Goal: Task Accomplishment & Management: Manage account settings

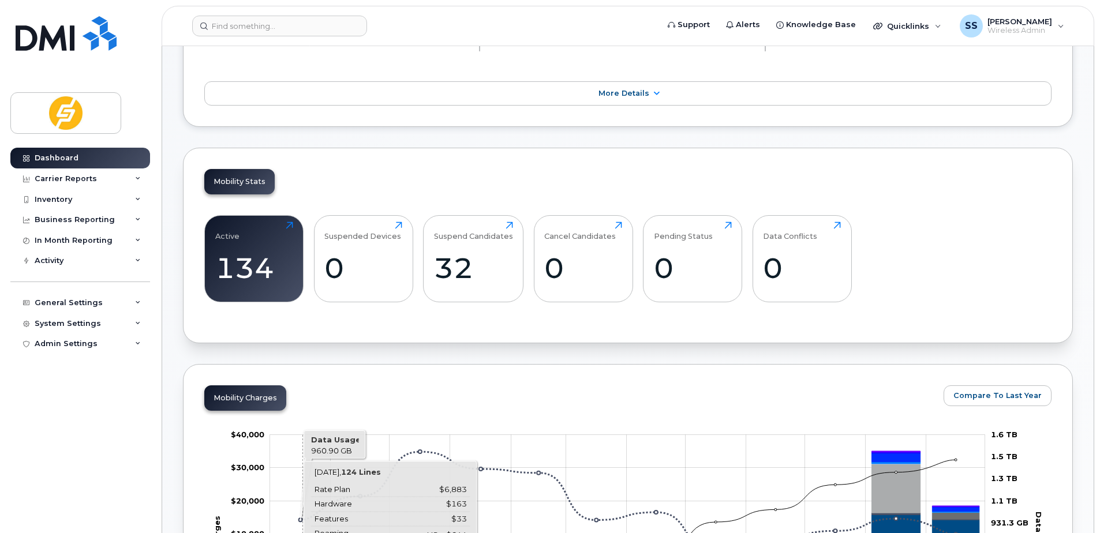
scroll to position [346, 0]
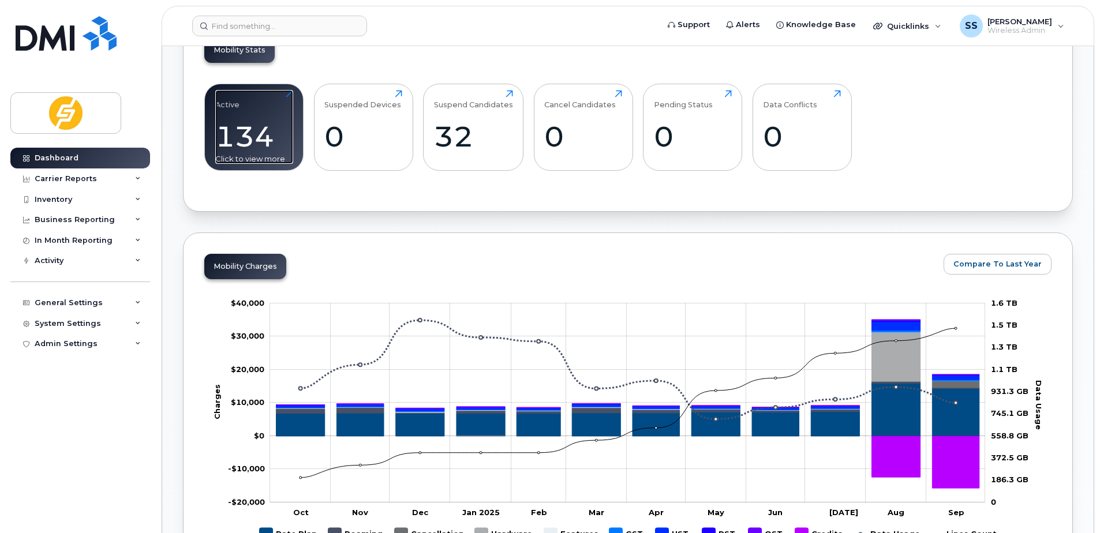
click at [248, 132] on div "134" at bounding box center [254, 136] width 78 height 34
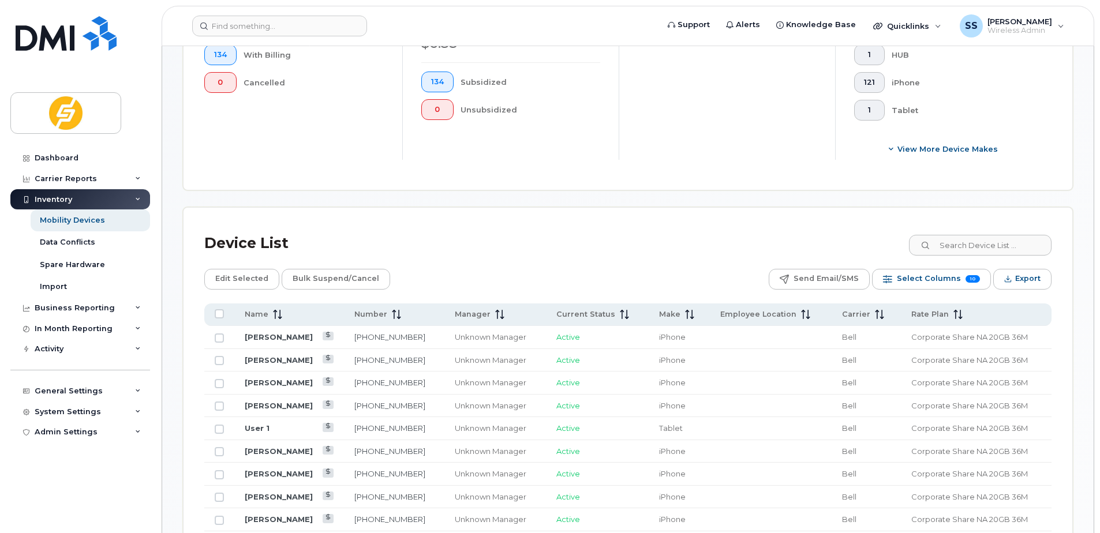
scroll to position [462, 0]
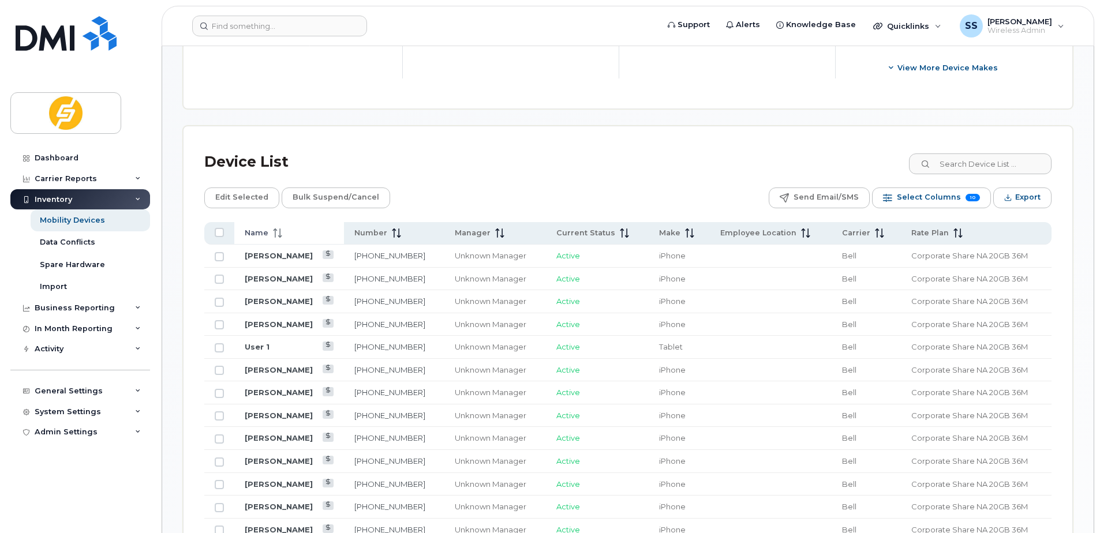
click at [268, 236] on span at bounding box center [275, 233] width 14 height 10
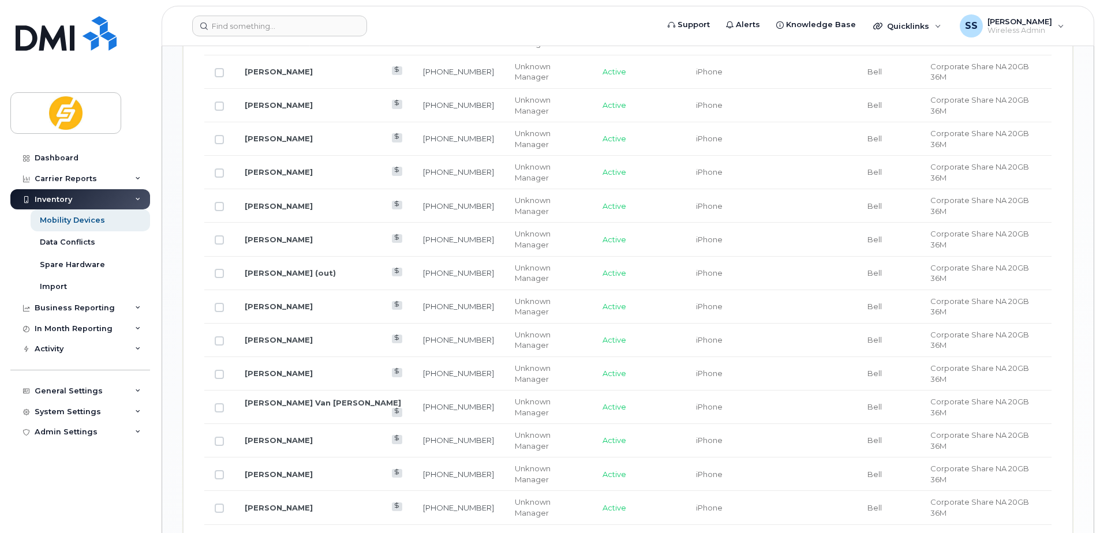
scroll to position [1421, 0]
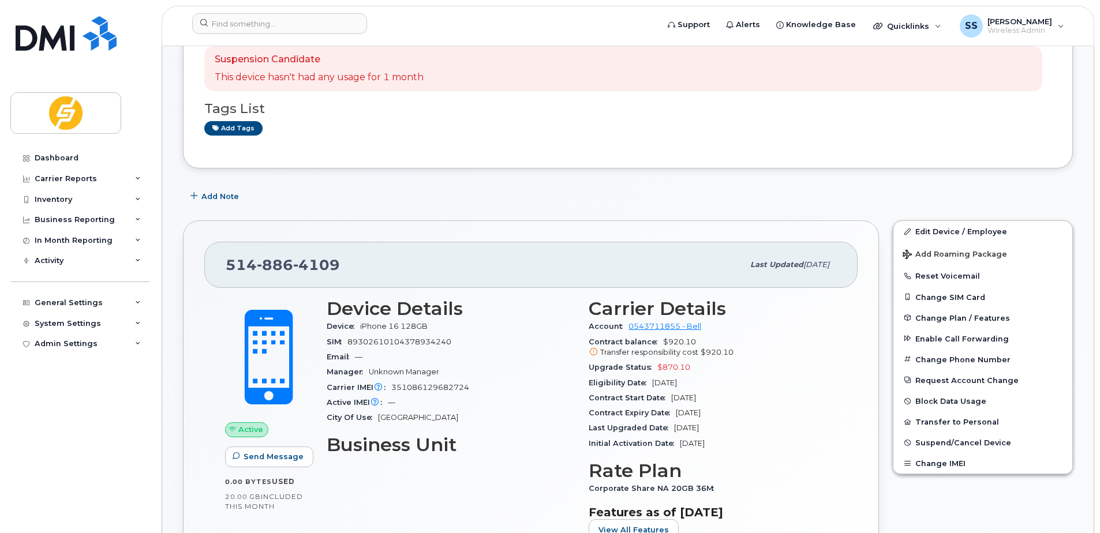
scroll to position [173, 0]
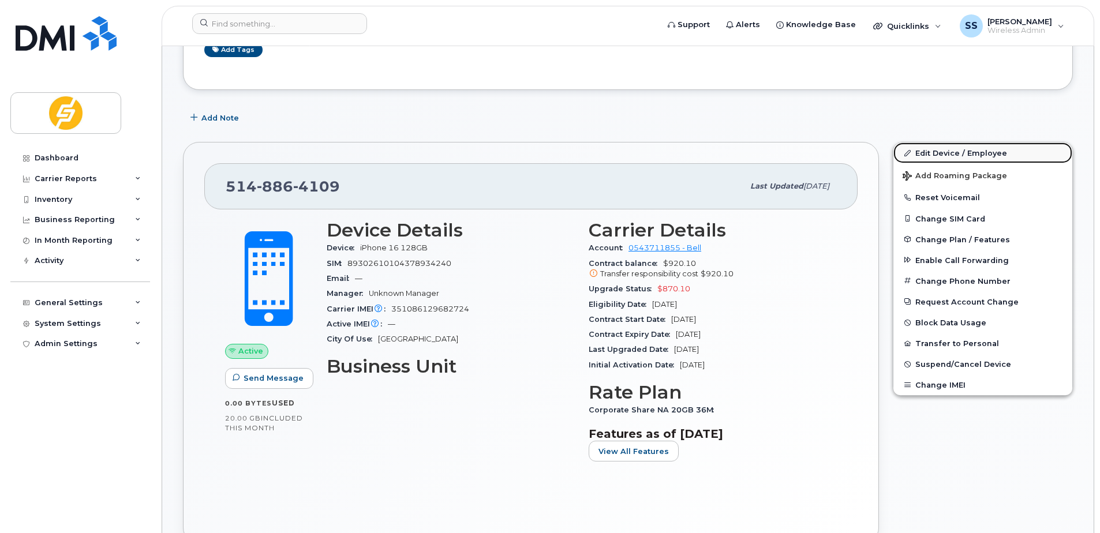
click at [954, 156] on link "Edit Device / Employee" at bounding box center [983, 153] width 179 height 21
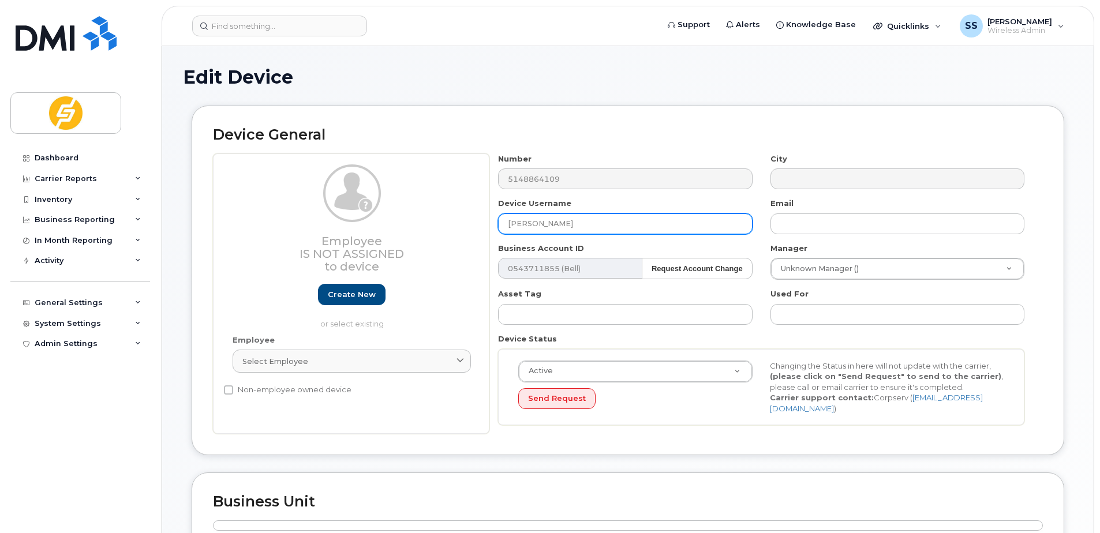
drag, startPoint x: 556, startPoint y: 223, endPoint x: 439, endPoint y: 223, distance: 117.2
click at [439, 223] on div "Employee Is not assigned to device Create new or select existing Employee Selec…" at bounding box center [628, 294] width 830 height 281
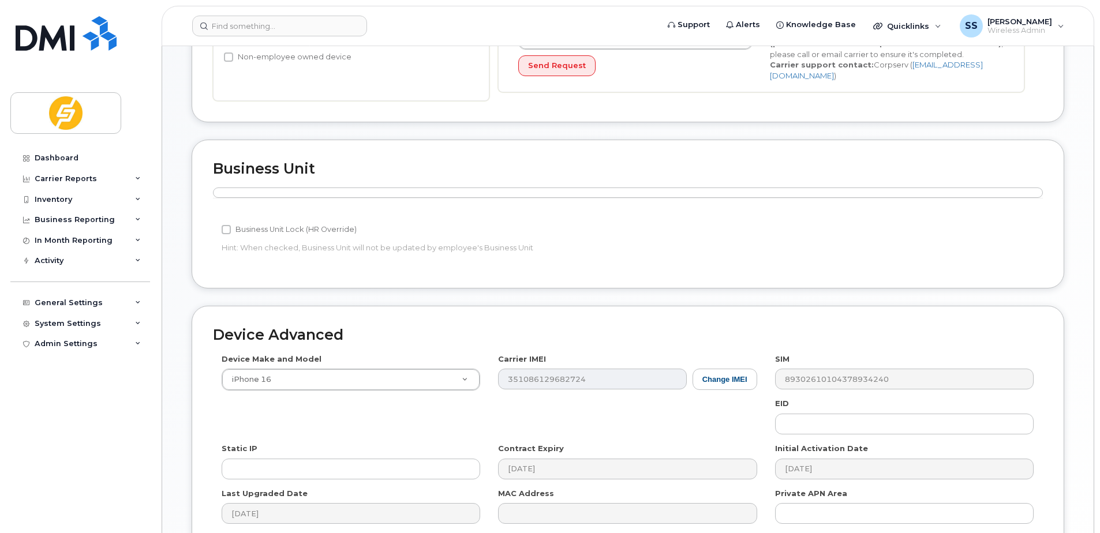
scroll to position [446, 0]
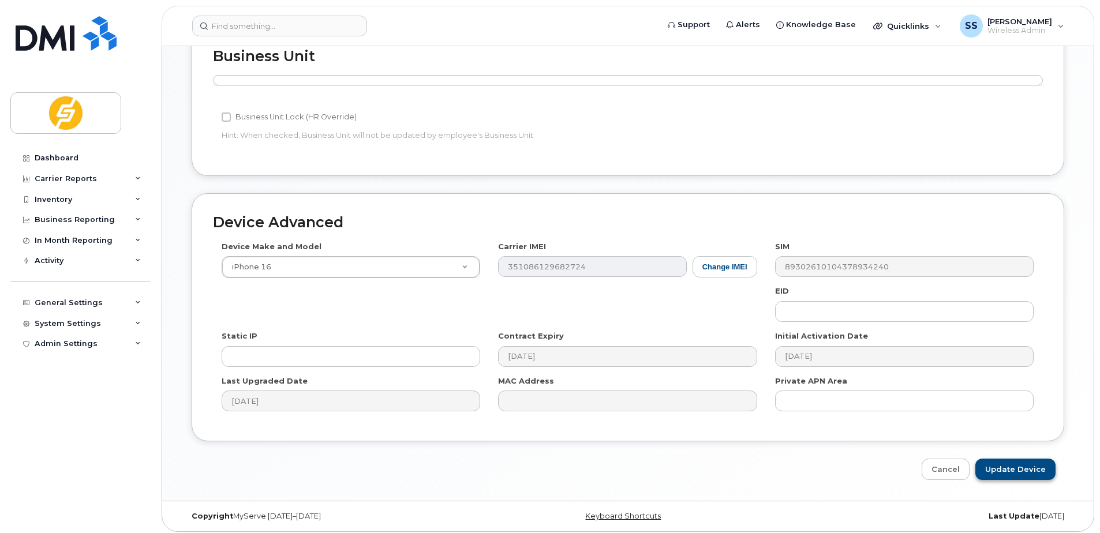
type input "[DEMOGRAPHIC_DATA][PERSON_NAME]"
click at [1025, 463] on input "Update Device" at bounding box center [1015, 469] width 80 height 21
type input "Saving..."
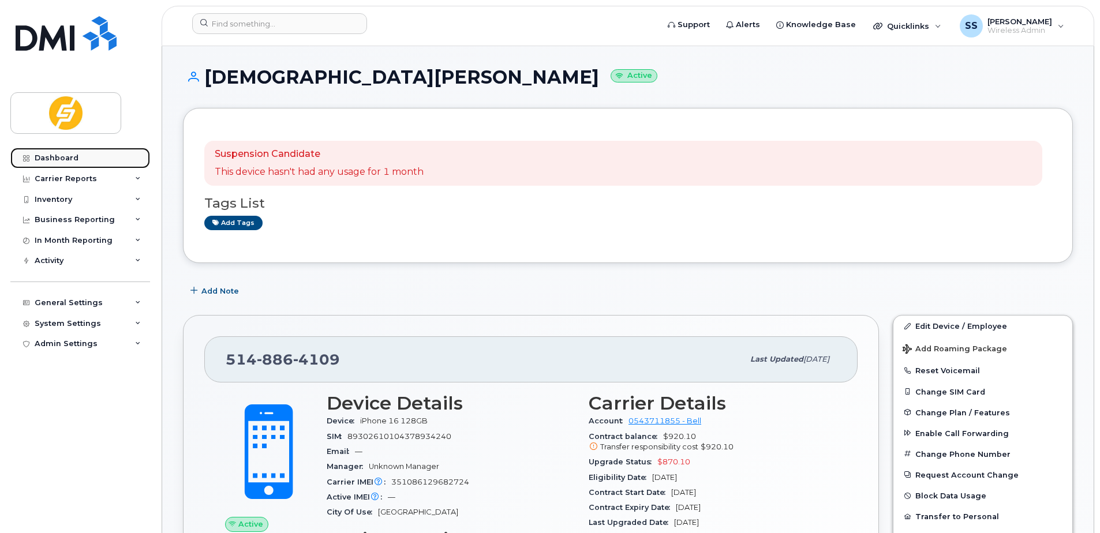
click at [66, 163] on link "Dashboard" at bounding box center [80, 158] width 140 height 21
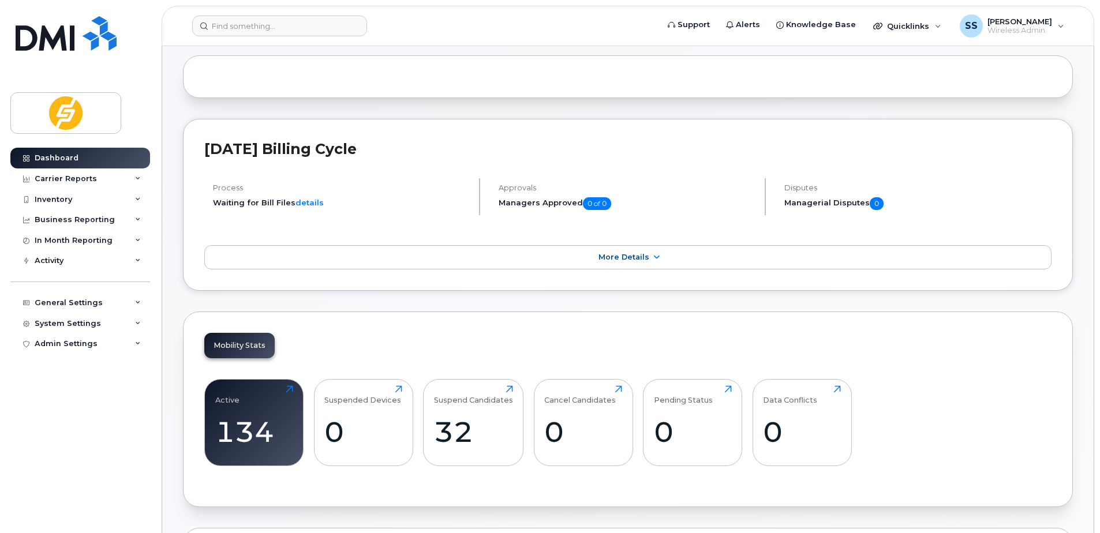
scroll to position [231, 0]
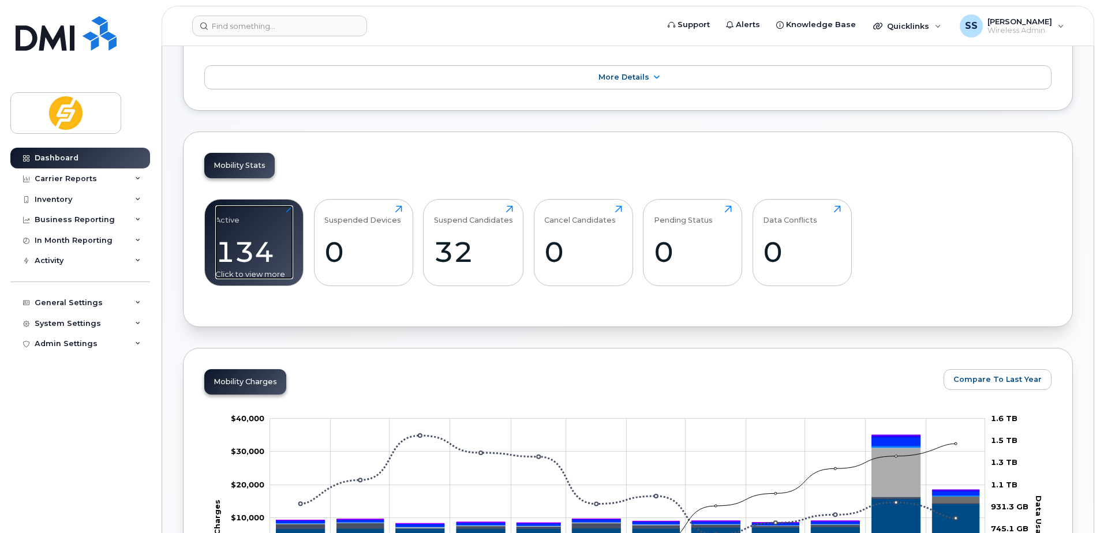
click at [239, 253] on div "134" at bounding box center [254, 252] width 78 height 34
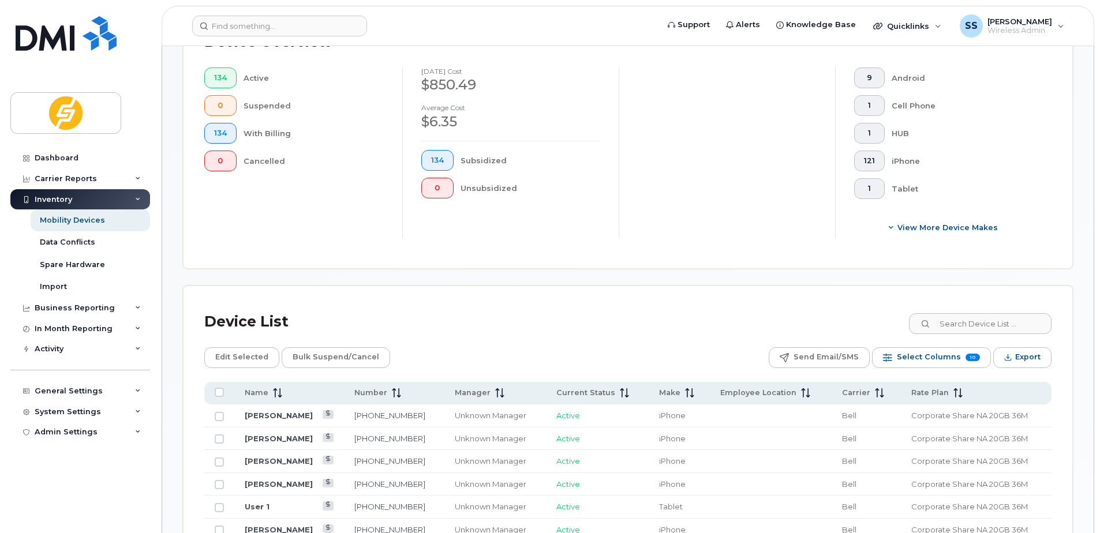
scroll to position [289, 0]
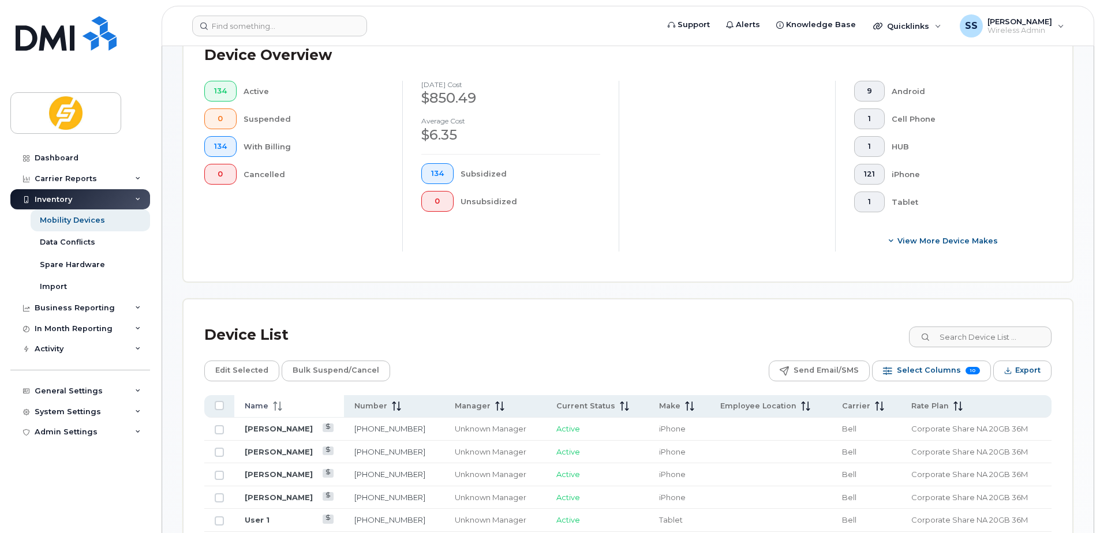
click at [267, 401] on span "Name" at bounding box center [257, 406] width 24 height 10
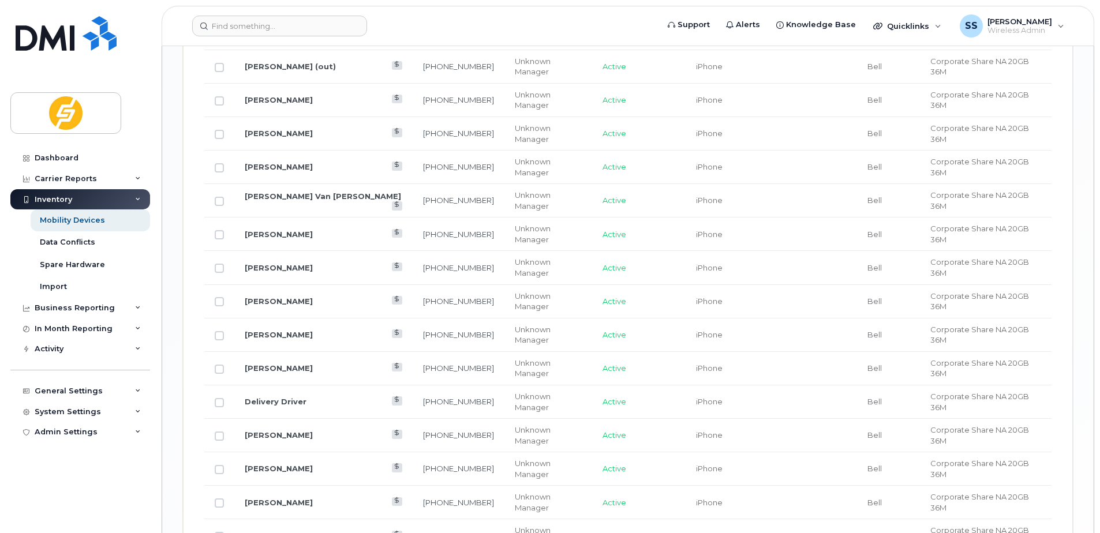
scroll to position [1421, 0]
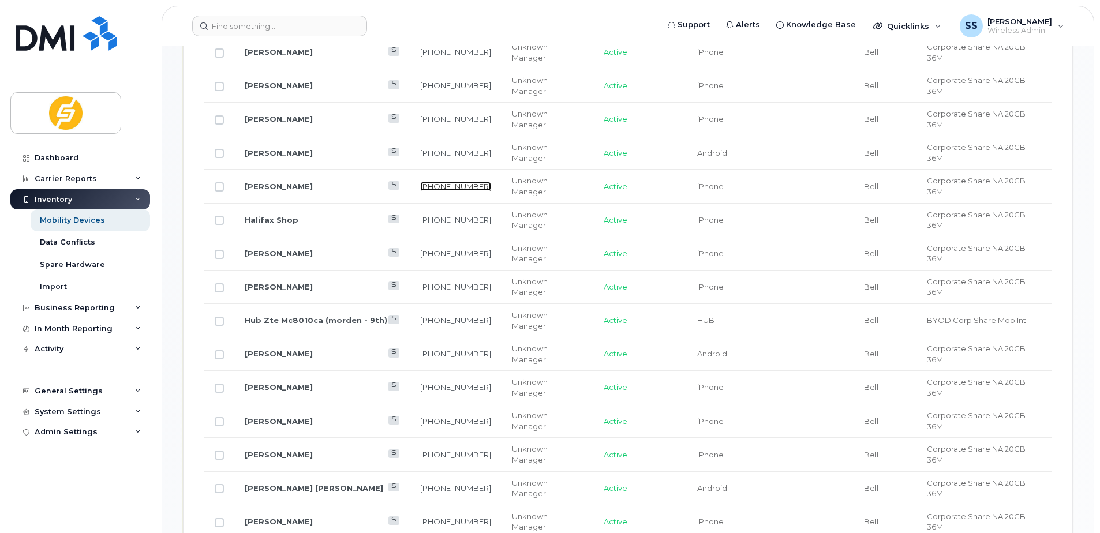
click at [423, 182] on link "[PHONE_NUMBER]" at bounding box center [455, 186] width 71 height 9
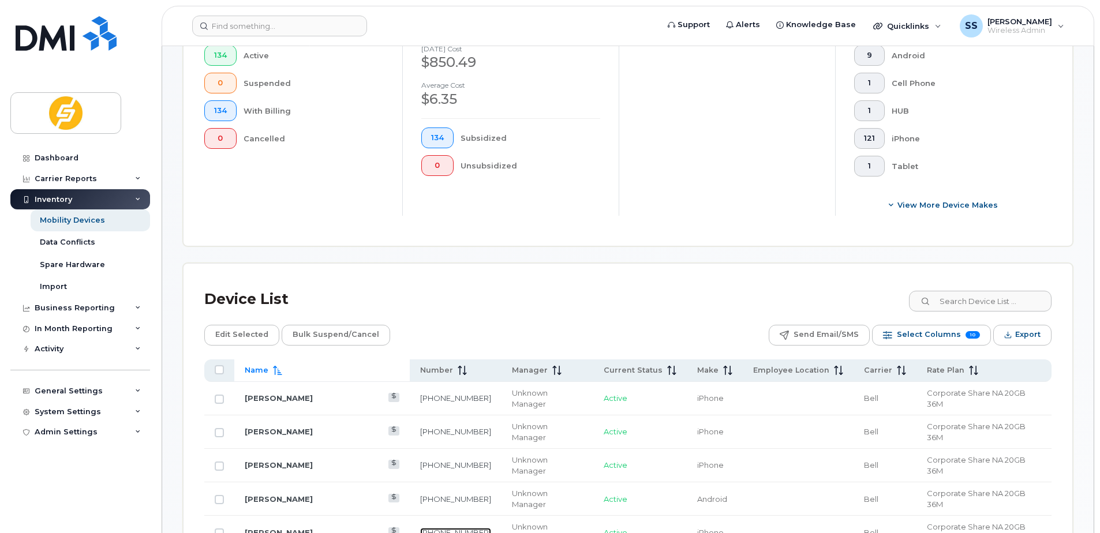
scroll to position [498, 0]
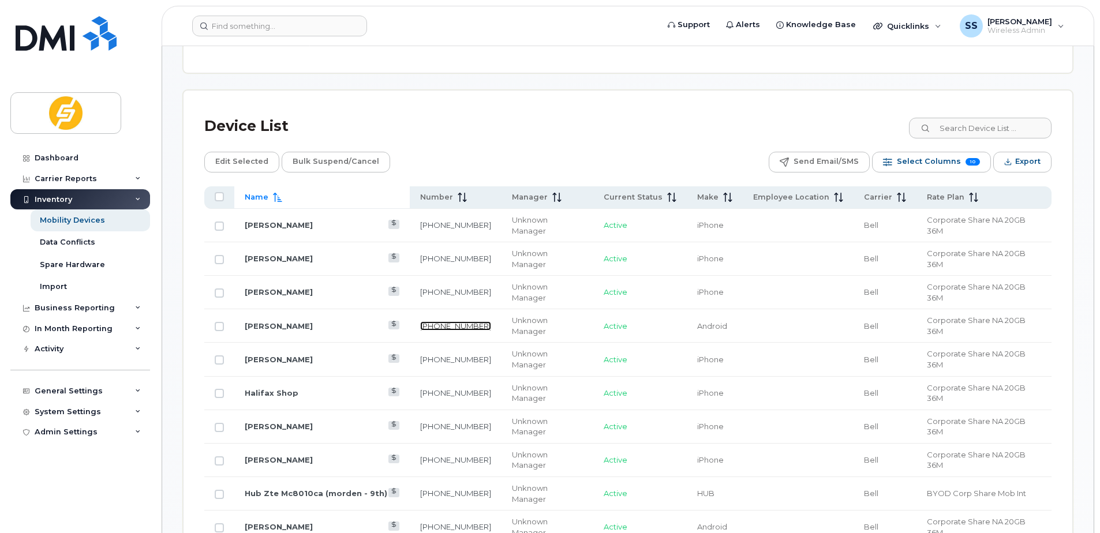
click at [431, 322] on link "416-569-1299" at bounding box center [455, 326] width 71 height 9
click at [301, 355] on link "[PERSON_NAME]" at bounding box center [279, 359] width 68 height 9
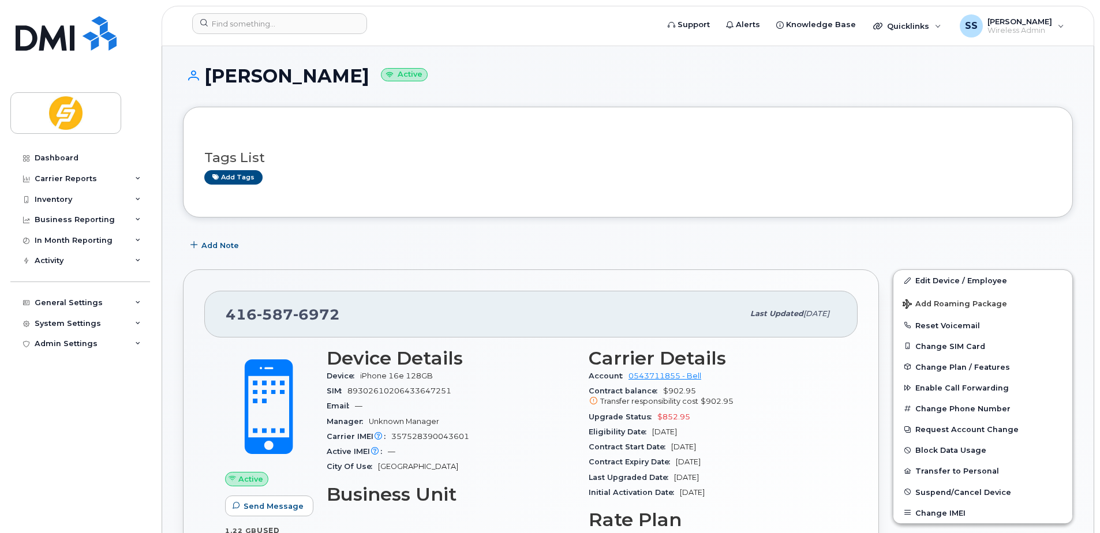
scroll to position [173, 0]
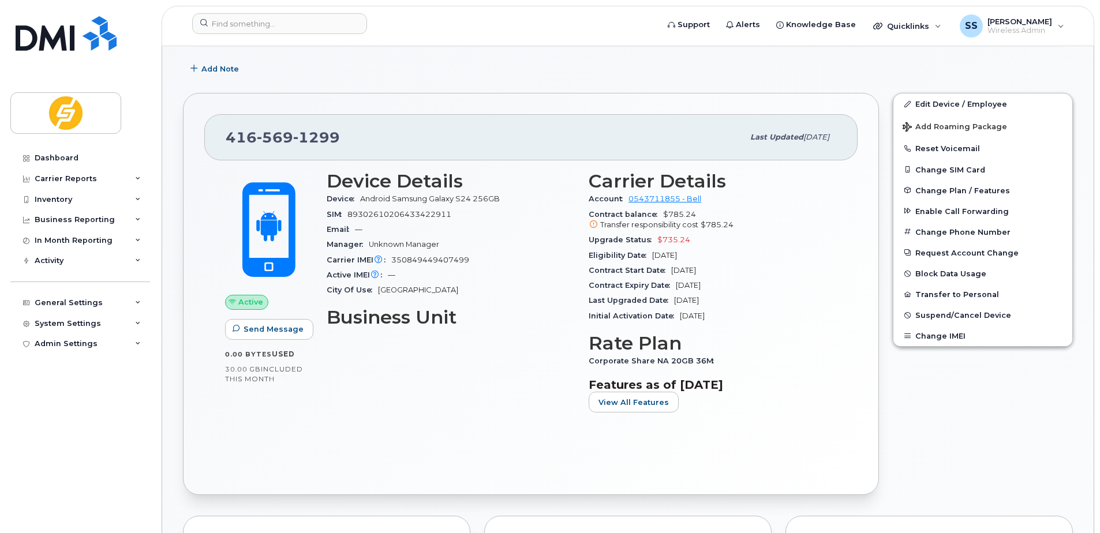
scroll to position [231, 0]
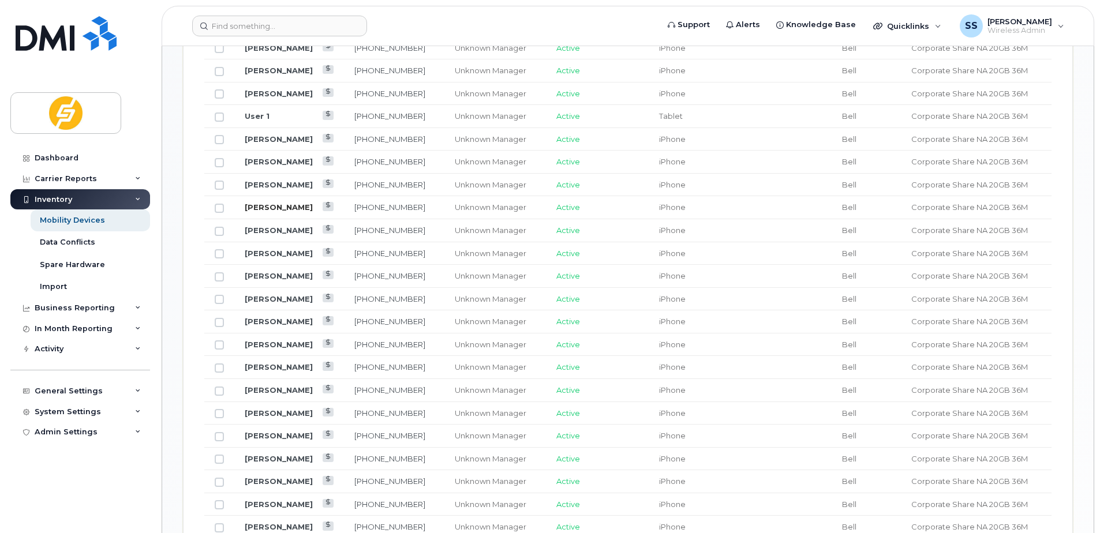
scroll to position [346, 0]
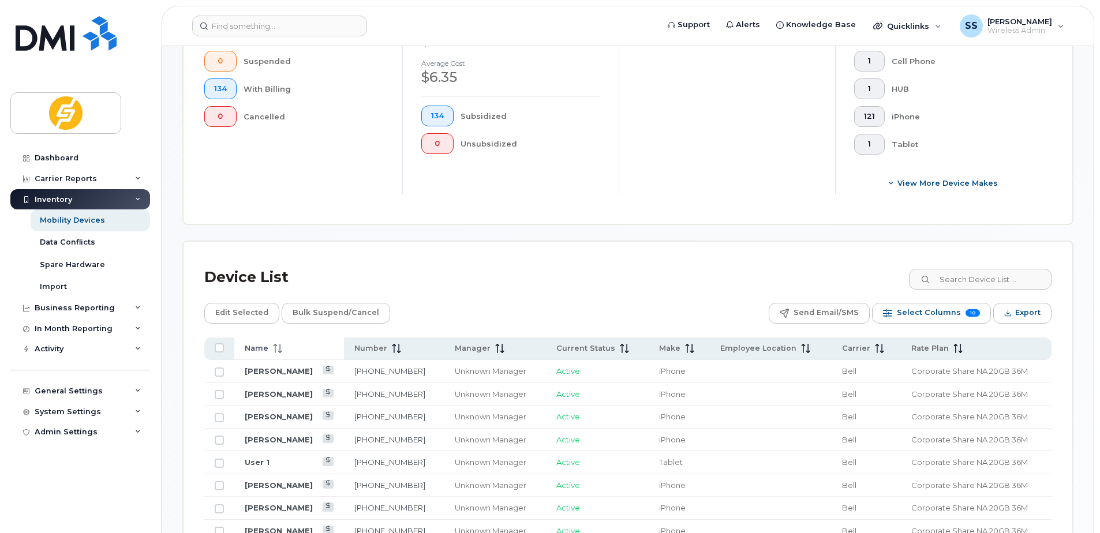
click at [303, 348] on div "Name" at bounding box center [289, 348] width 89 height 10
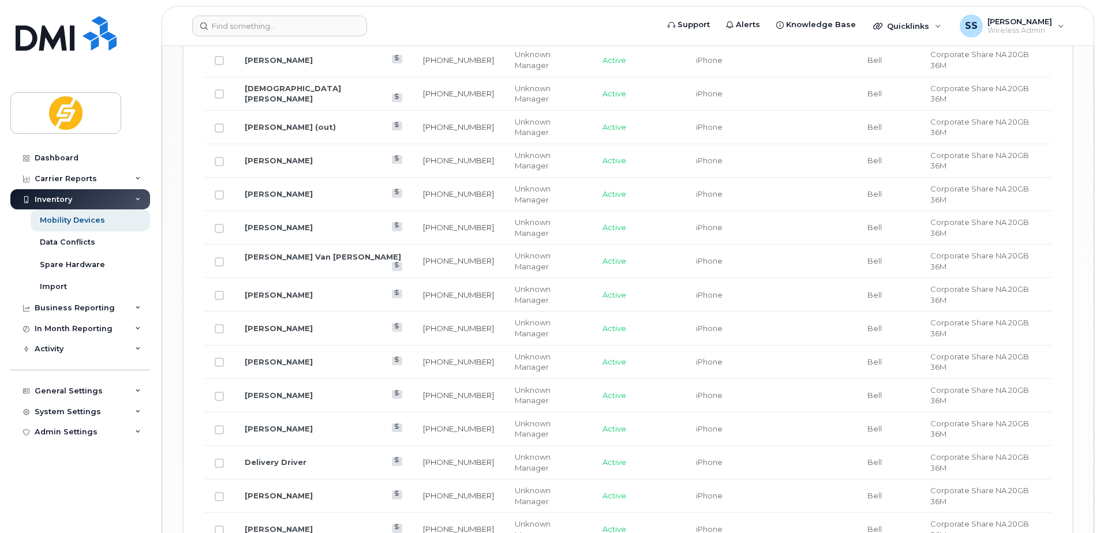
scroll to position [1421, 0]
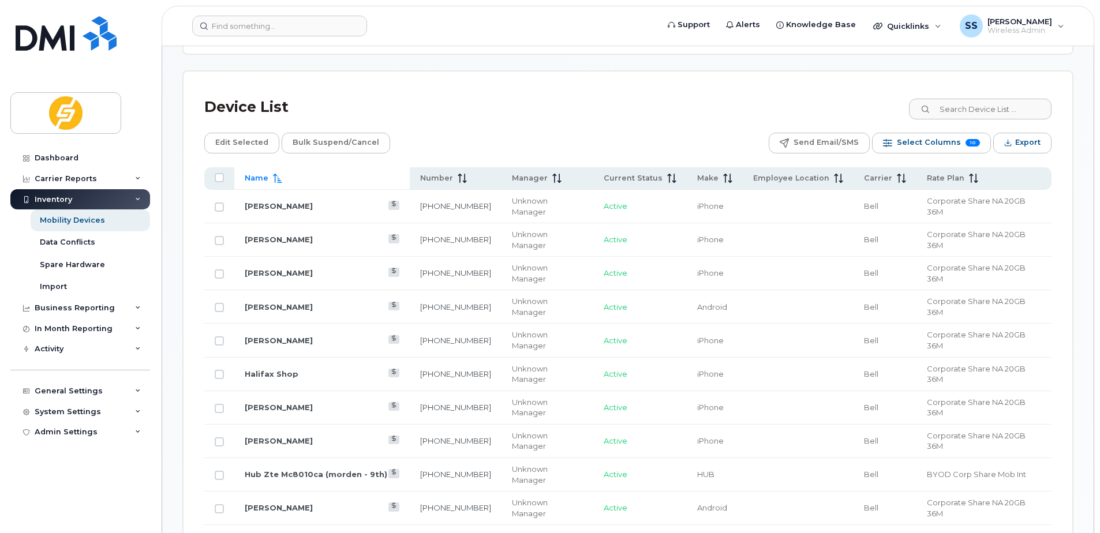
scroll to position [498, 0]
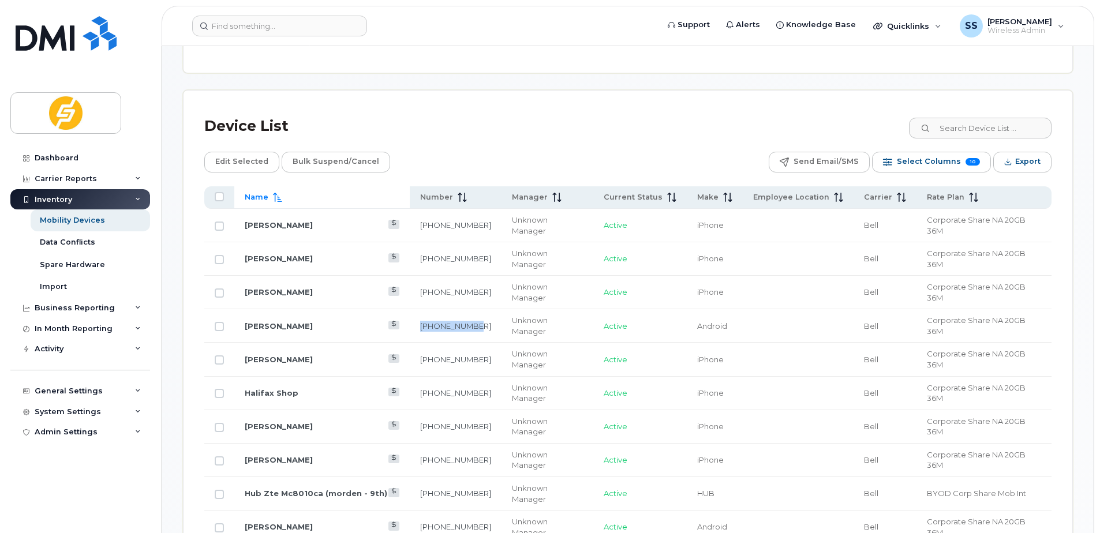
drag, startPoint x: 443, startPoint y: 287, endPoint x: 413, endPoint y: 289, distance: 30.7
click at [413, 309] on td "[PHONE_NUMBER]" at bounding box center [456, 325] width 92 height 33
copy link "[PHONE_NUMBER]"
click at [286, 322] on link "[PERSON_NAME]" at bounding box center [279, 326] width 68 height 9
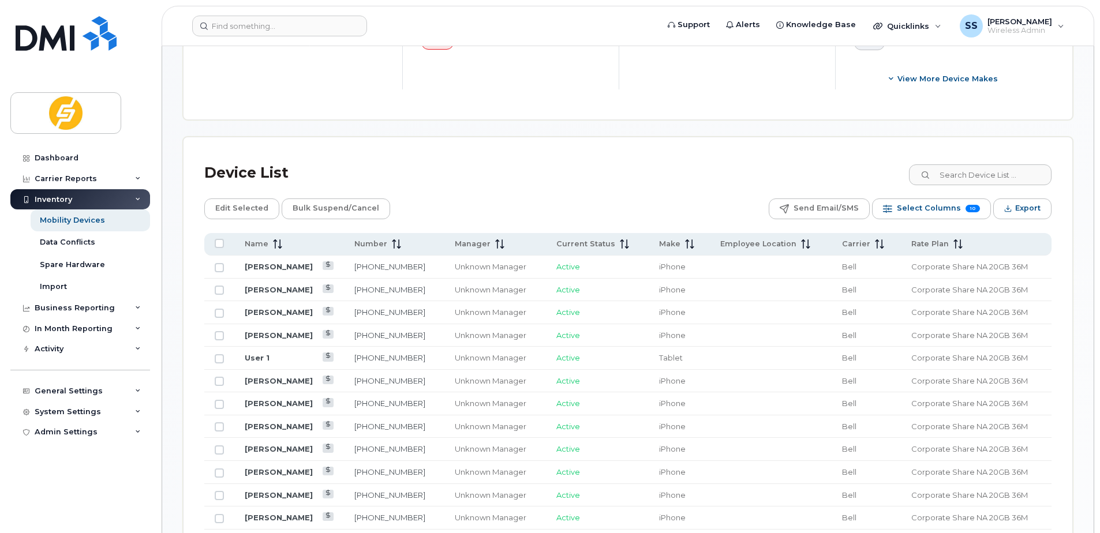
scroll to position [462, 0]
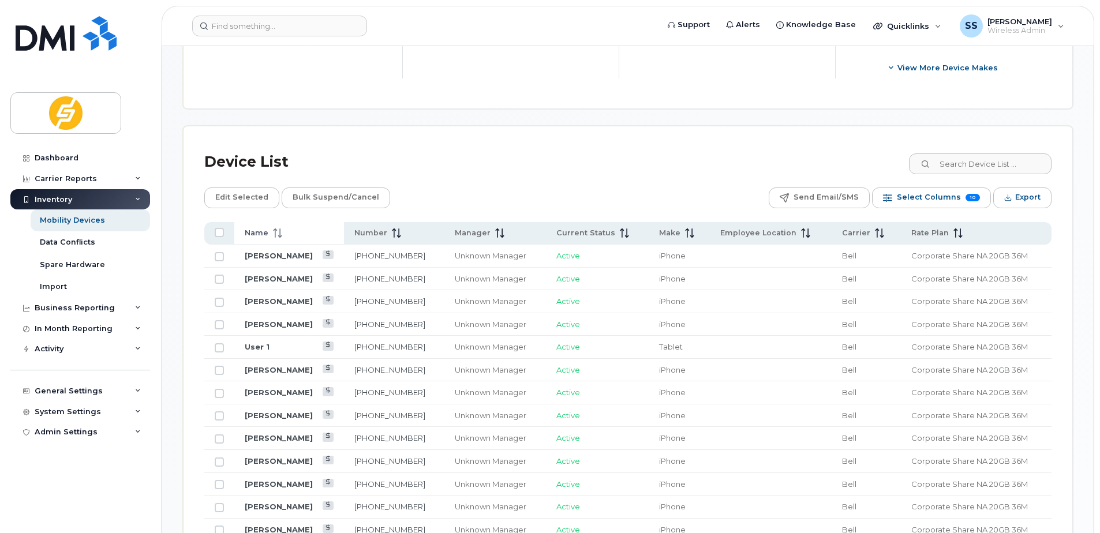
click at [283, 238] on th "Name" at bounding box center [289, 233] width 110 height 23
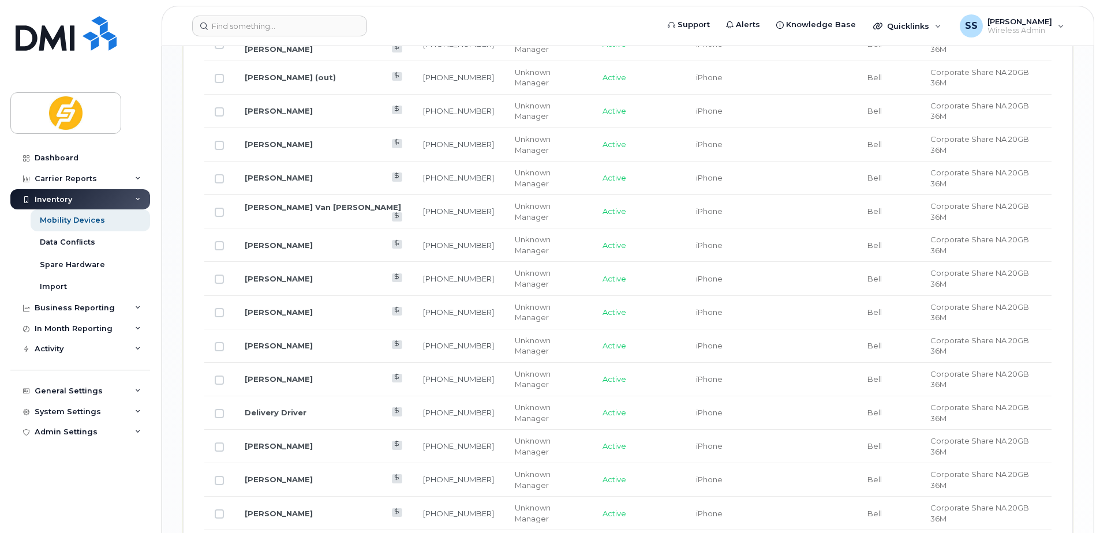
scroll to position [1421, 0]
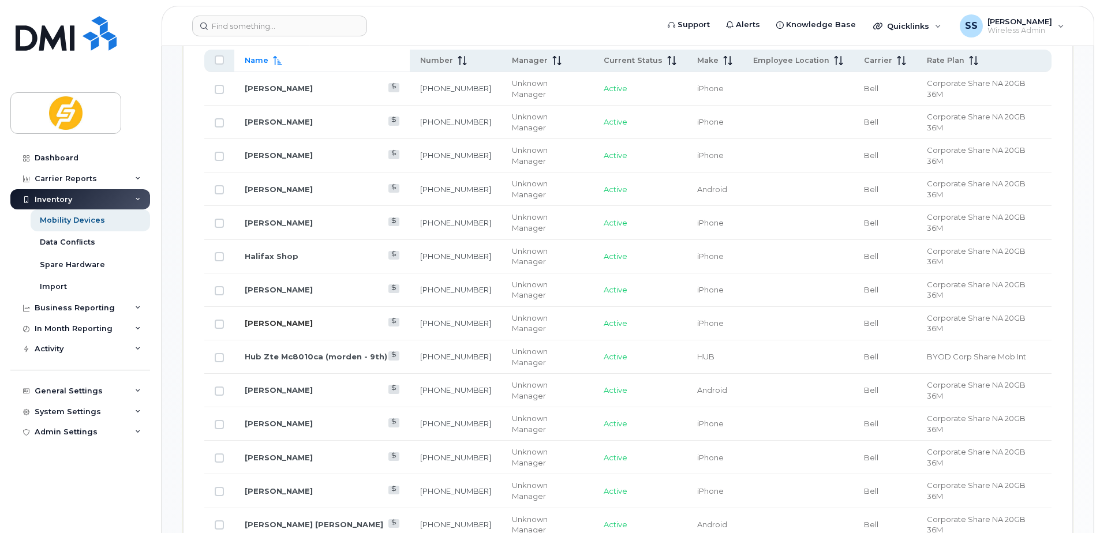
scroll to position [613, 0]
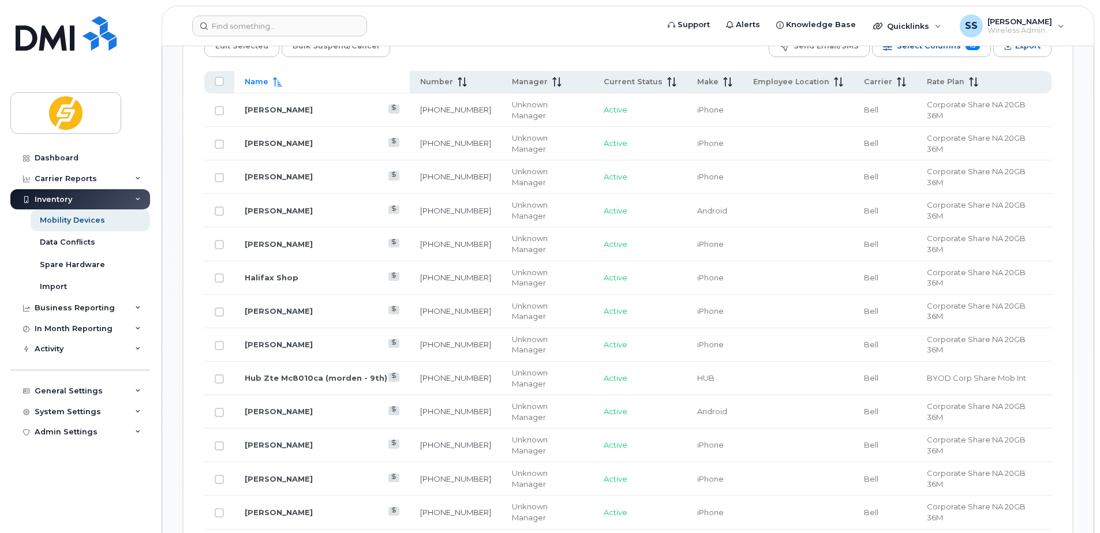
drag, startPoint x: 326, startPoint y: 173, endPoint x: 312, endPoint y: 173, distance: 13.3
click at [326, 194] on td "[PERSON_NAME]" at bounding box center [321, 210] width 175 height 33
click at [296, 206] on link "[PERSON_NAME]" at bounding box center [279, 210] width 68 height 9
